Goal: Information Seeking & Learning: Learn about a topic

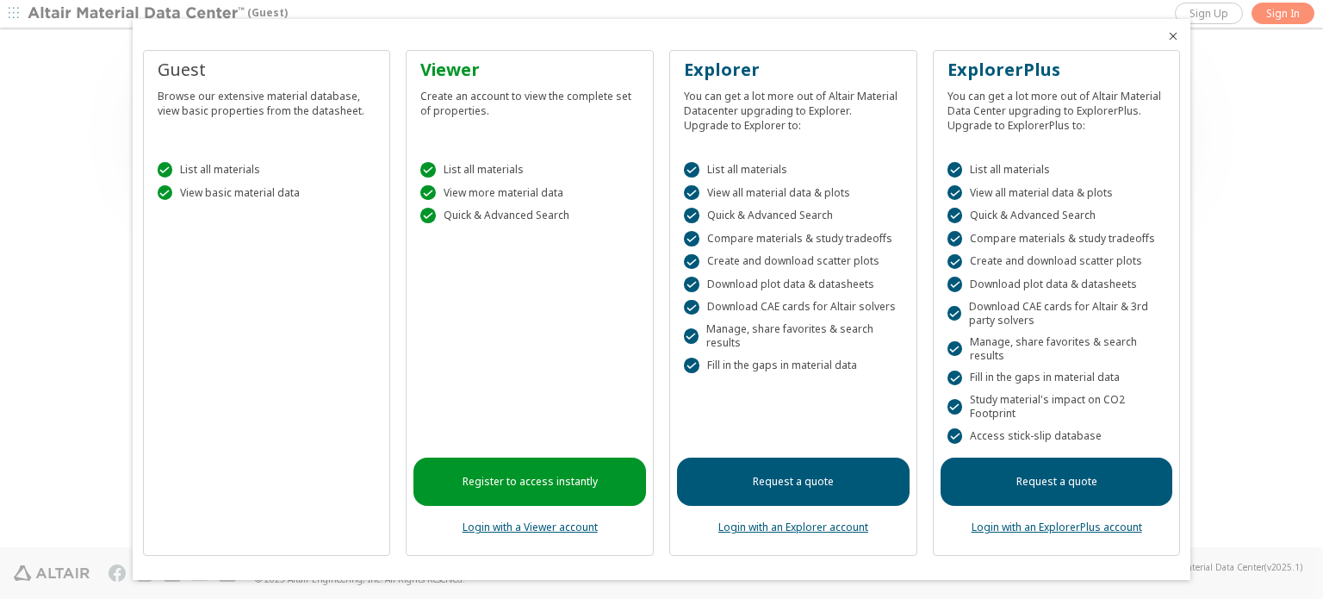
click at [1180, 36] on span "Close" at bounding box center [1173, 36] width 21 height 14
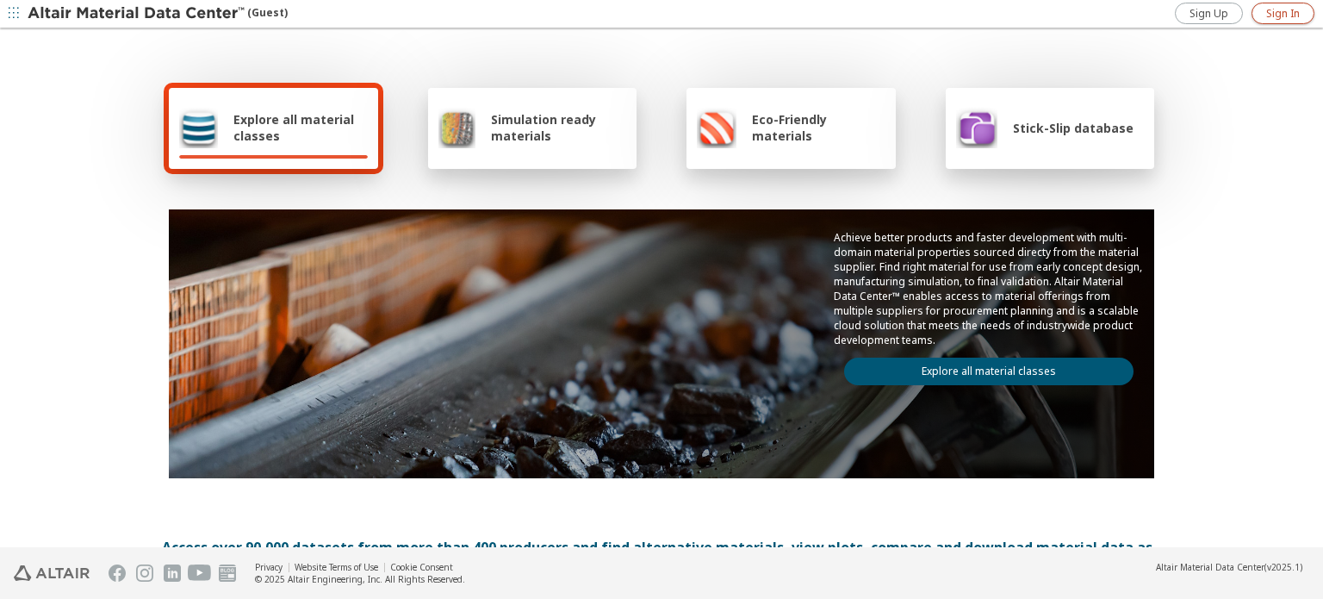
click at [1288, 11] on span "Sign In" at bounding box center [1283, 14] width 34 height 14
click at [1010, 140] on div "Stick-Slip database" at bounding box center [1044, 127] width 177 height 41
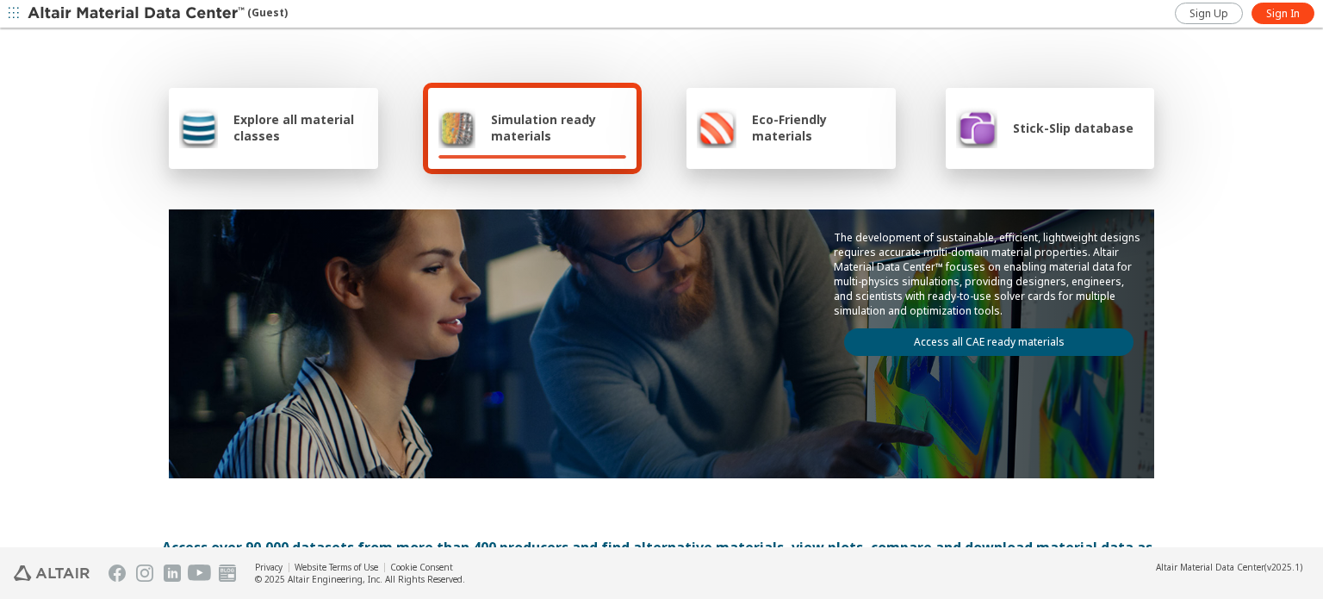
click at [246, 144] on div "Explore all material classes" at bounding box center [273, 127] width 189 height 41
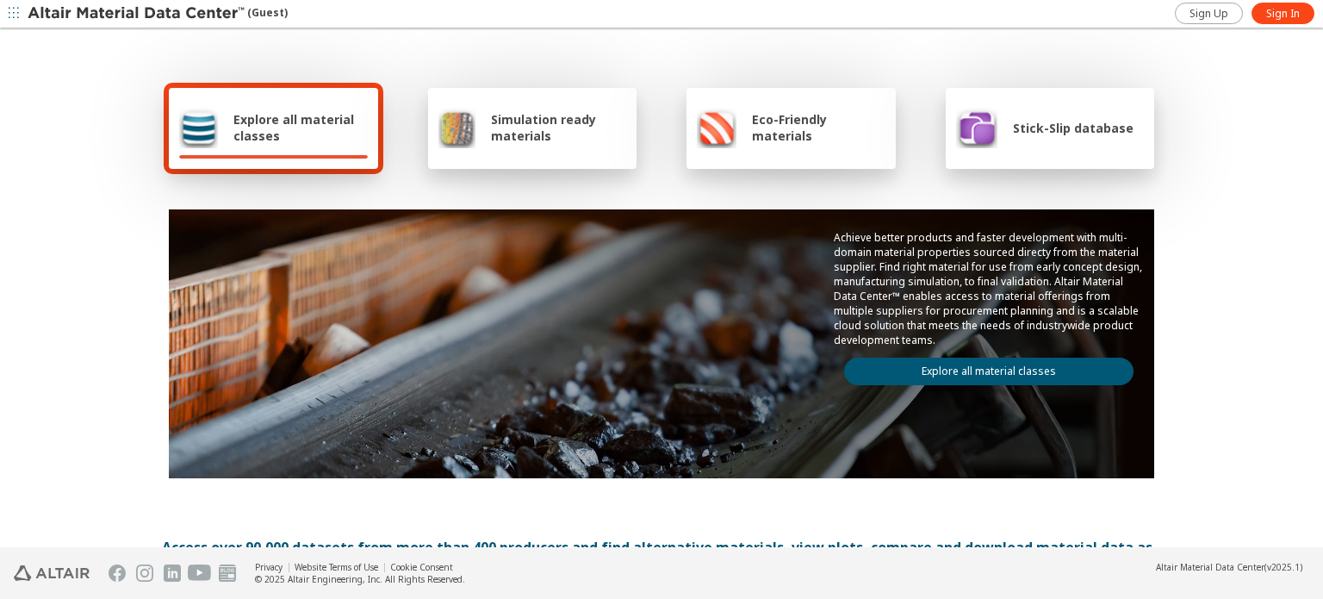
click at [1023, 365] on link "Explore all material classes" at bounding box center [988, 372] width 289 height 28
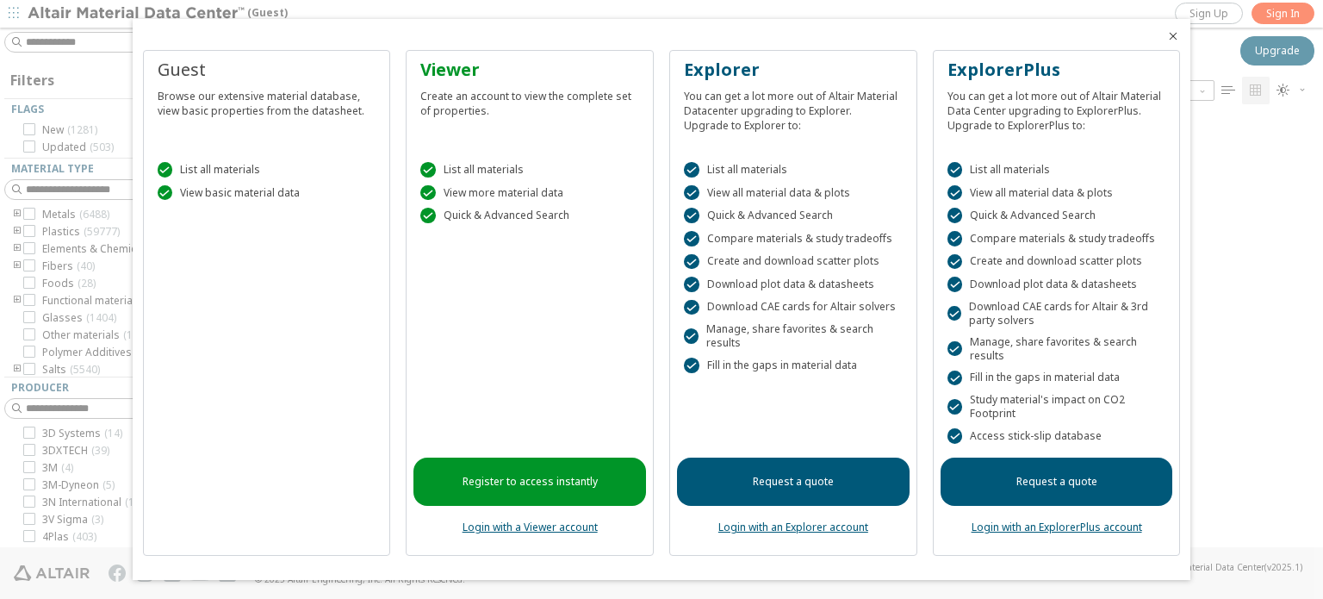
scroll to position [427, 1085]
